Goal: Information Seeking & Learning: Learn about a topic

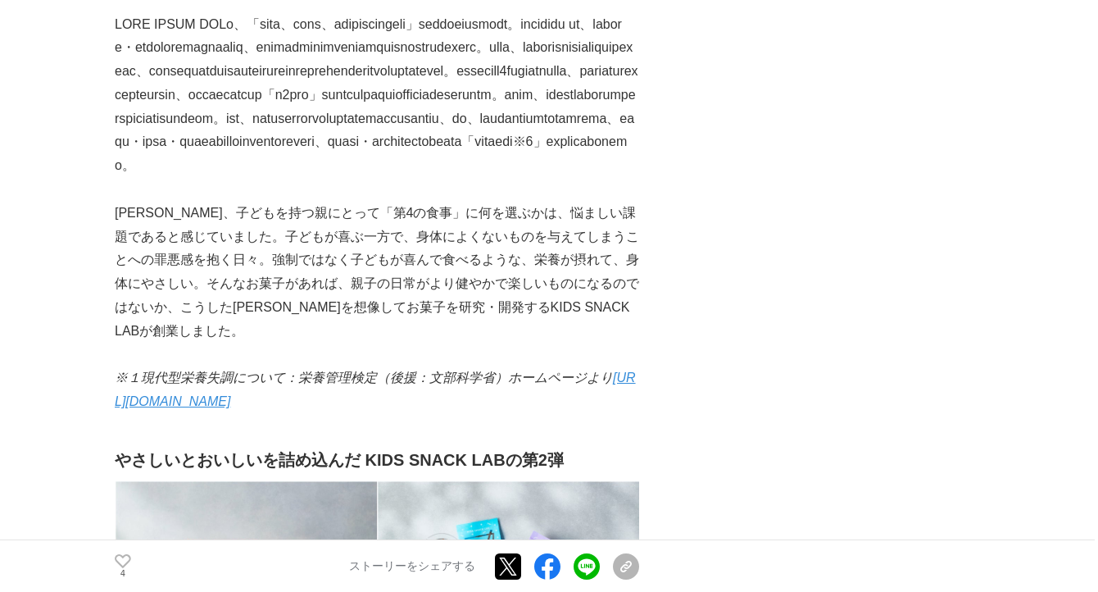
scroll to position [1500, 0]
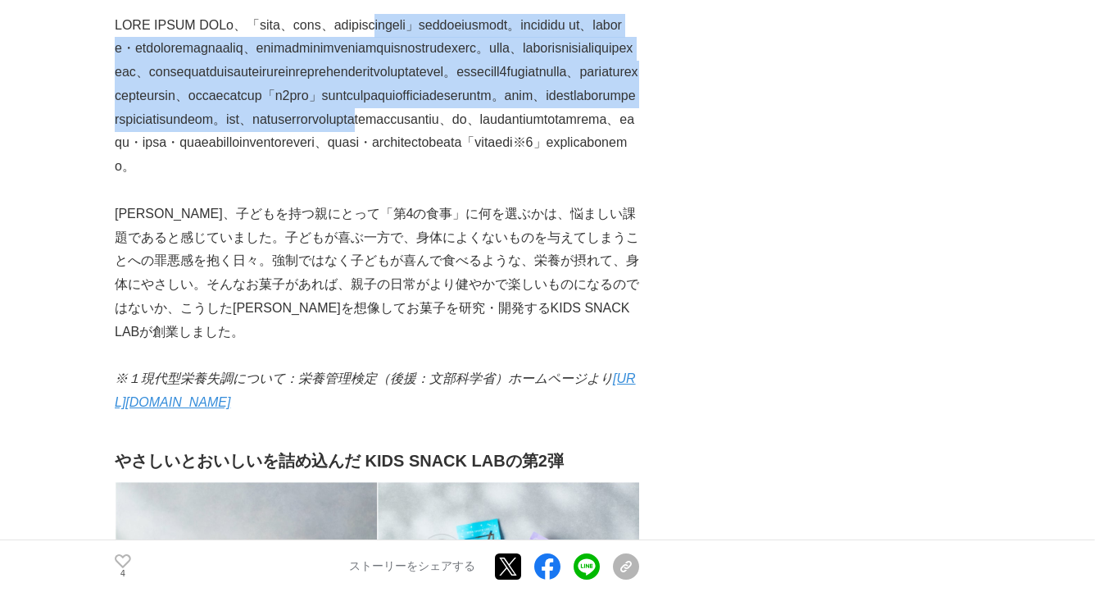
drag, startPoint x: 477, startPoint y: 129, endPoint x: 456, endPoint y: 309, distance: 181.5
click at [456, 179] on p at bounding box center [377, 97] width 524 height 166
click at [468, 179] on p at bounding box center [377, 97] width 524 height 166
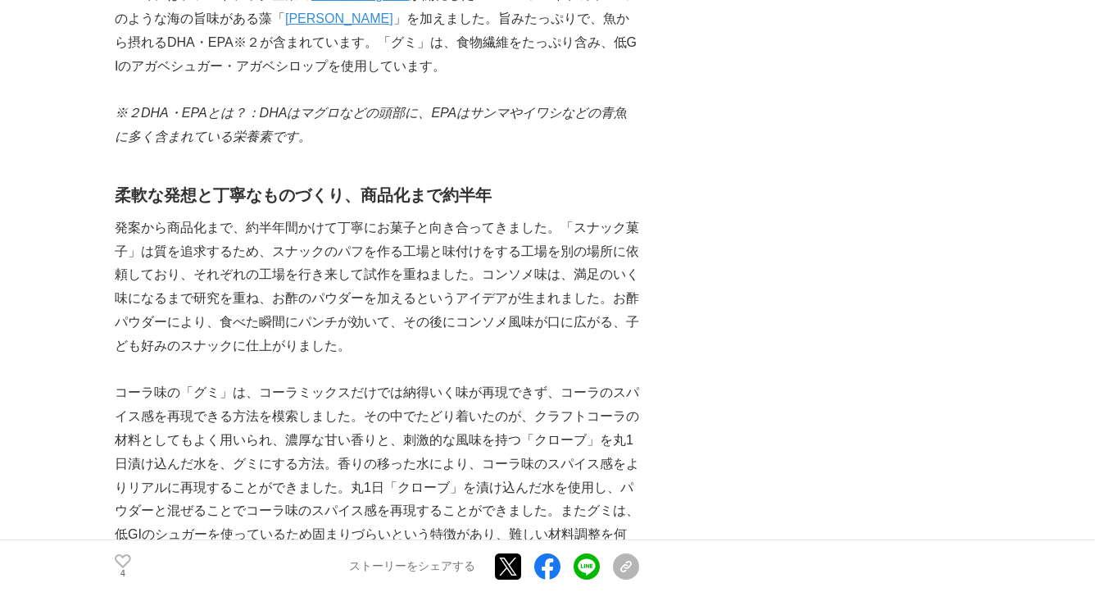
scroll to position [2483, 0]
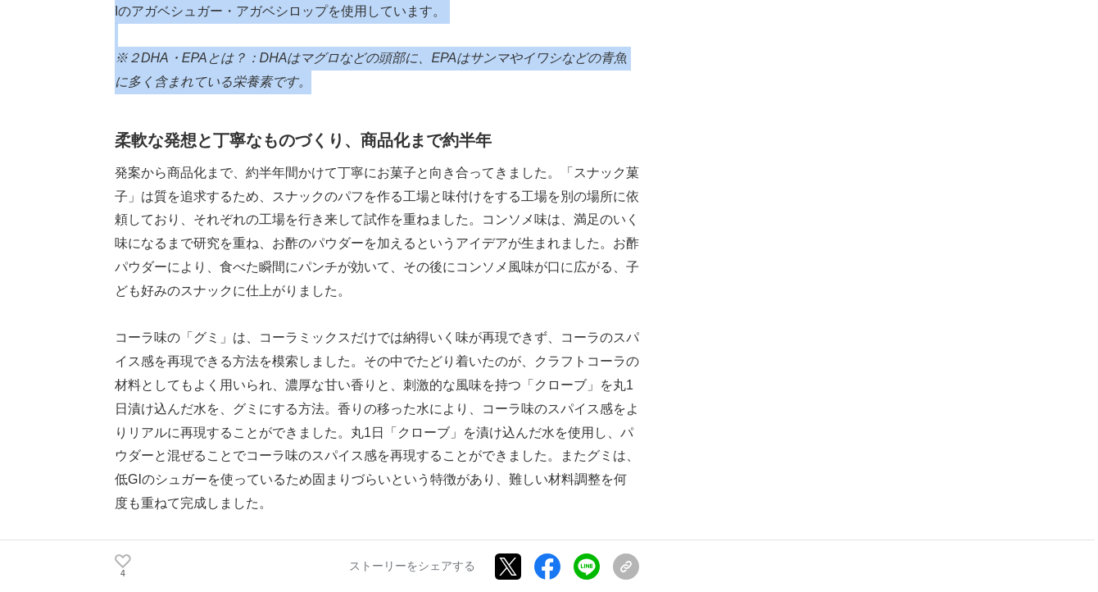
drag, startPoint x: 484, startPoint y: 167, endPoint x: 465, endPoint y: 298, distance: 132.6
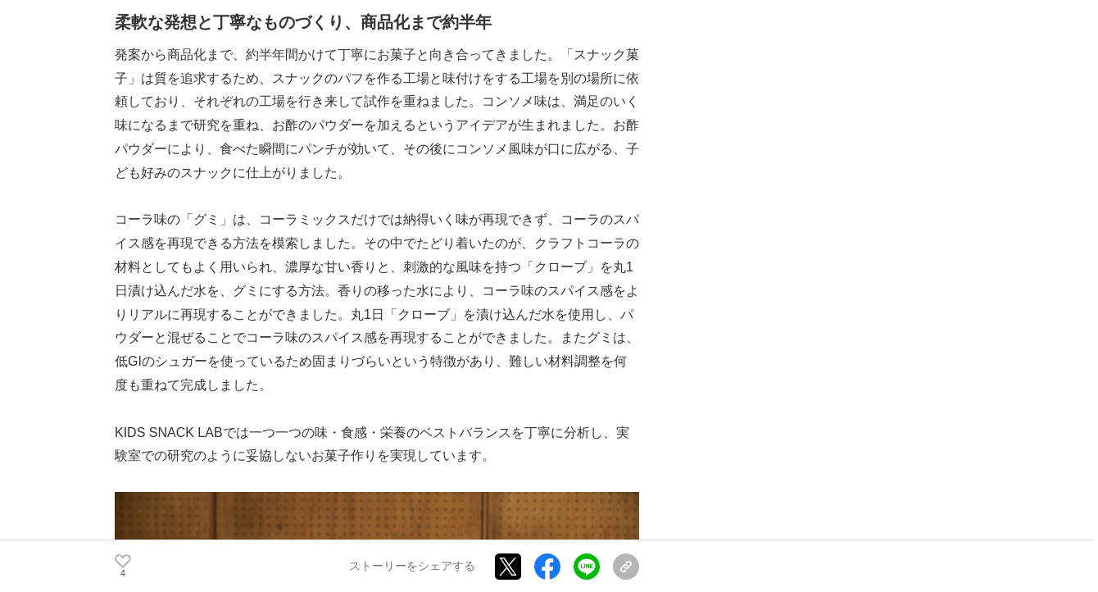
scroll to position [2597, 0]
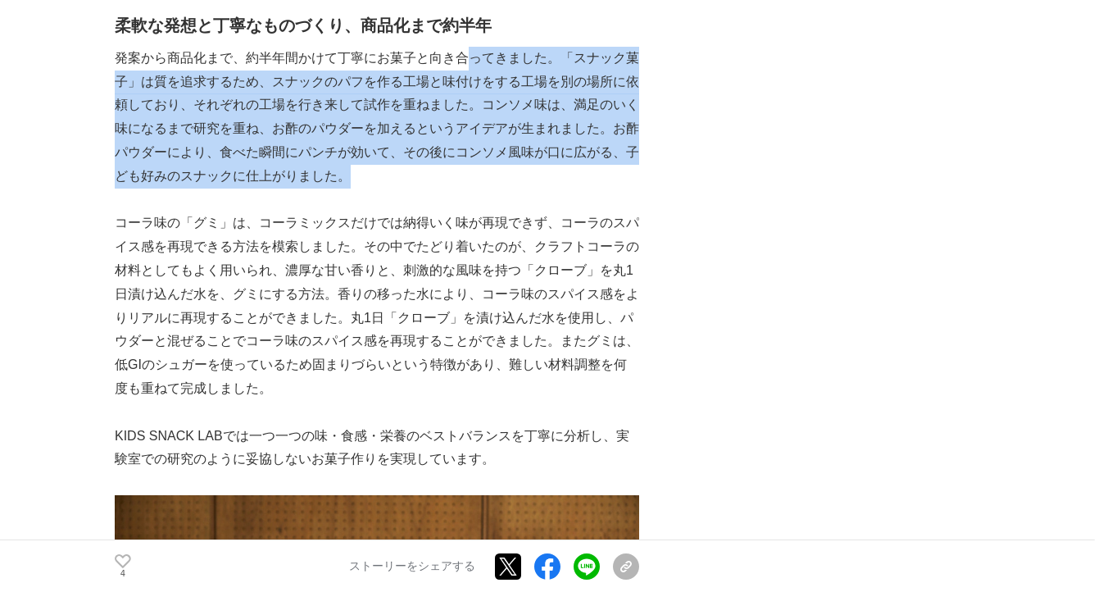
drag, startPoint x: 469, startPoint y: 251, endPoint x: 469, endPoint y: 381, distance: 130.3
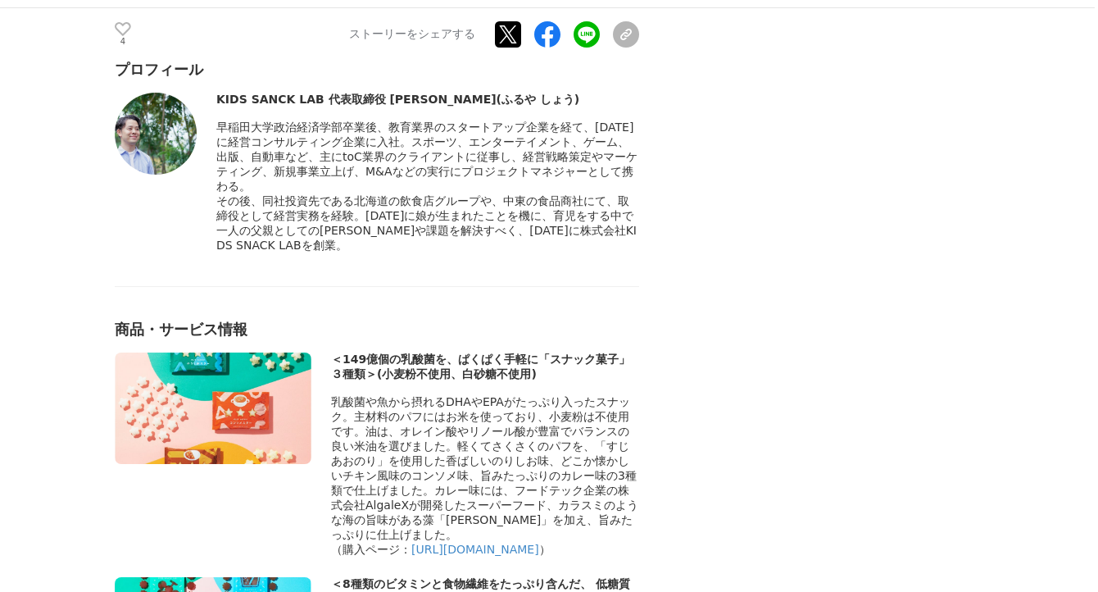
scroll to position [7840, 0]
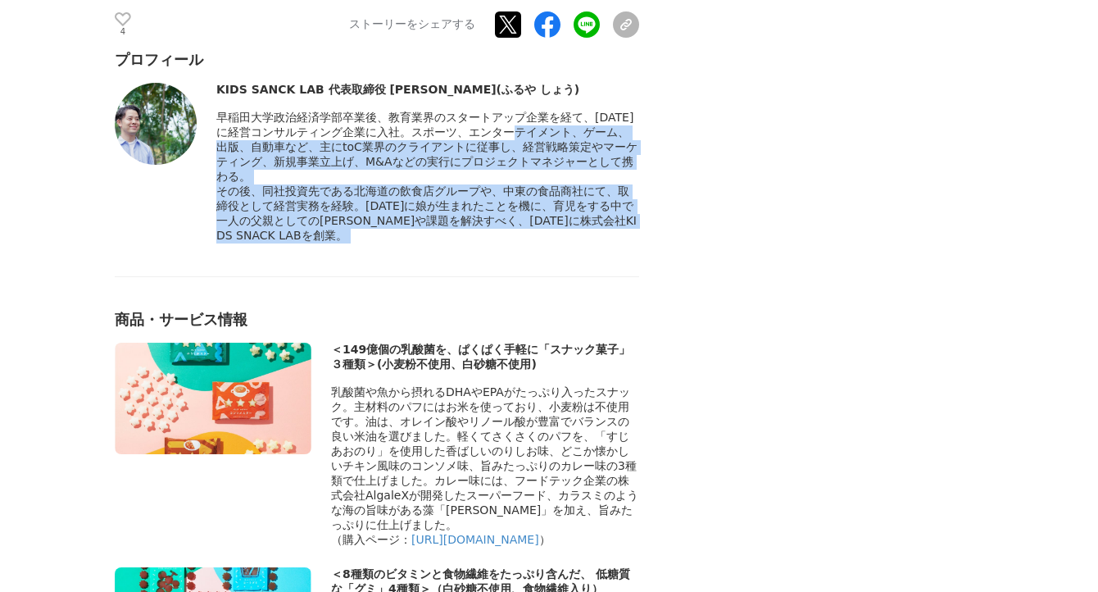
drag, startPoint x: 364, startPoint y: 255, endPoint x: 364, endPoint y: 433, distance: 177.8
click at [365, 432] on div "プロフィール KIDS SANCK LAB 代表取締役 [PERSON_NAME](ふるや しょう)" at bounding box center [377, 504] width 524 height 909
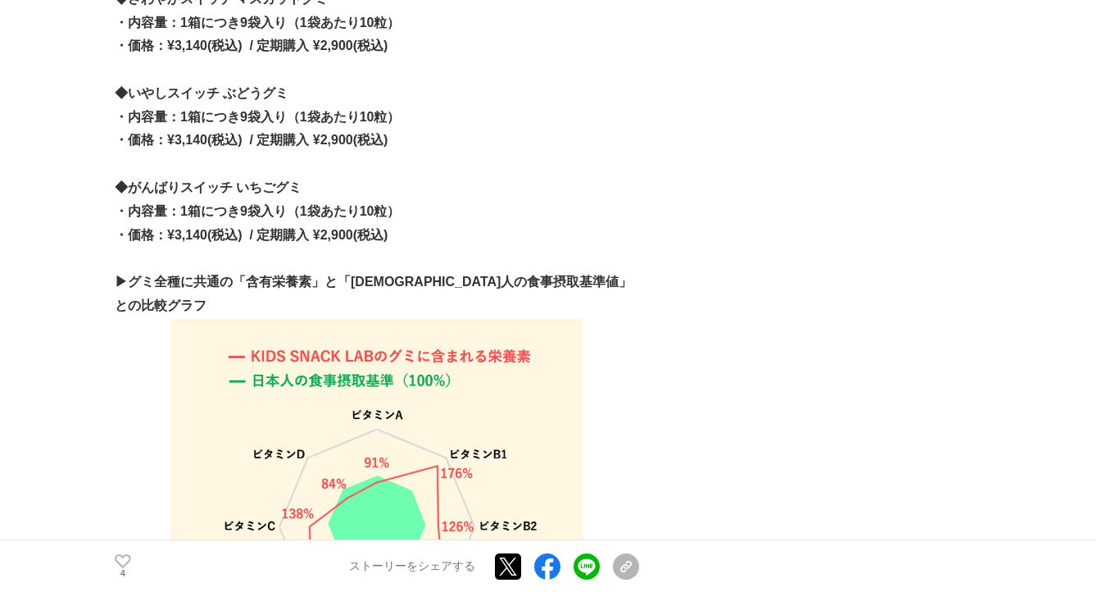
scroll to position [6720, 0]
